Goal: Information Seeking & Learning: Learn about a topic

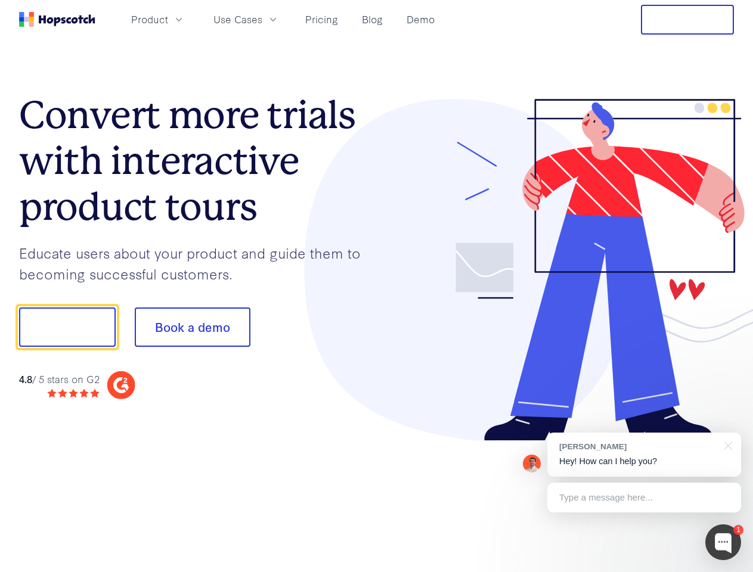
click at [377, 286] on div at bounding box center [556, 270] width 358 height 343
click at [168, 19] on span "Product" at bounding box center [149, 19] width 37 height 15
click at [262, 19] on span "Use Cases" at bounding box center [237, 19] width 49 height 15
click at [687, 20] on button "Free Trial" at bounding box center [687, 20] width 93 height 30
click at [67, 327] on button "Show me!" at bounding box center [67, 327] width 97 height 39
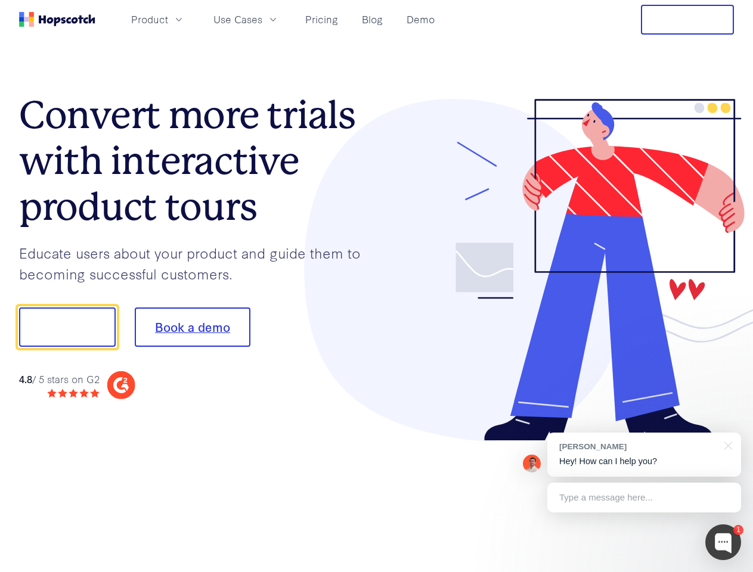
click at [192, 327] on button "Book a demo" at bounding box center [193, 327] width 116 height 39
click at [723, 542] on div at bounding box center [723, 543] width 36 height 36
click at [644, 455] on div "[PERSON_NAME] Hey! How can I help you?" at bounding box center [644, 455] width 194 height 44
click at [726, 445] on div at bounding box center [629, 326] width 224 height 398
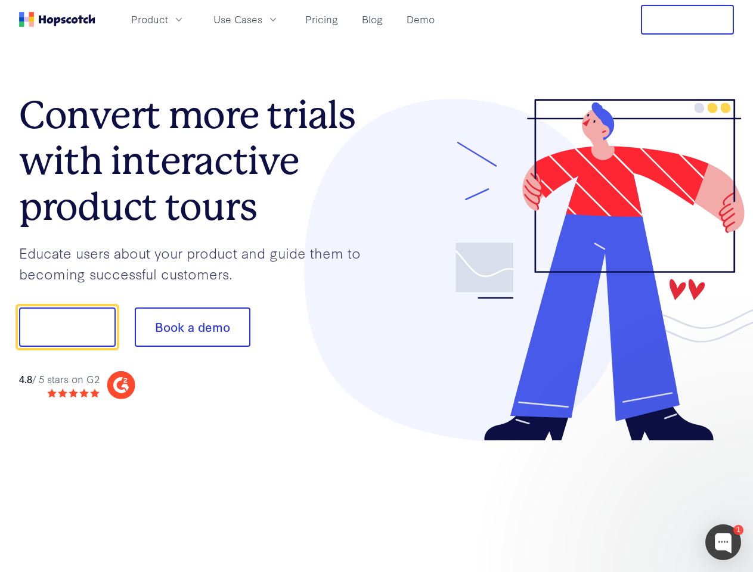
click at [644, 498] on div at bounding box center [629, 326] width 224 height 398
